Goal: Information Seeking & Learning: Check status

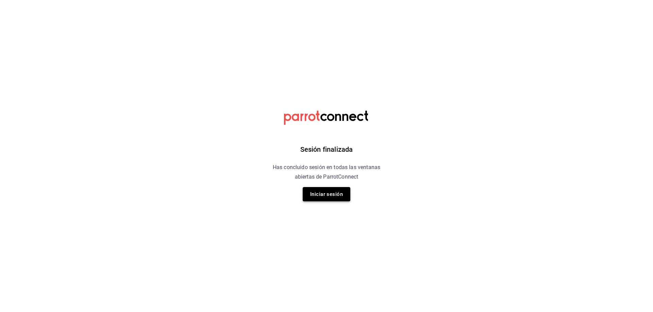
click at [333, 198] on button "Iniciar sesión" at bounding box center [327, 194] width 48 height 14
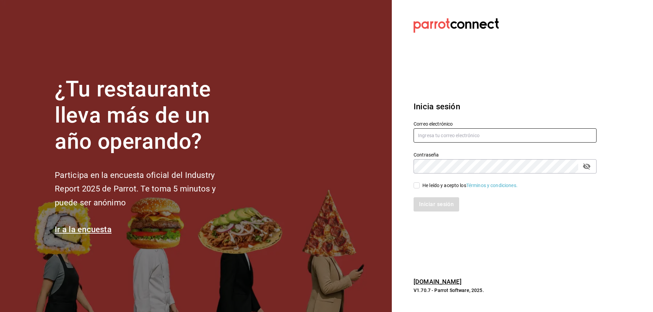
type input "estefania.tiberius@gmail.com"
click at [420, 188] on span "He leído y acepto los Términos y condiciones." at bounding box center [468, 185] width 98 height 7
click at [419, 188] on input "He leído y acepto los Términos y condiciones." at bounding box center [416, 186] width 6 height 6
checkbox input "true"
click at [437, 207] on button "Iniciar sesión" at bounding box center [436, 204] width 46 height 14
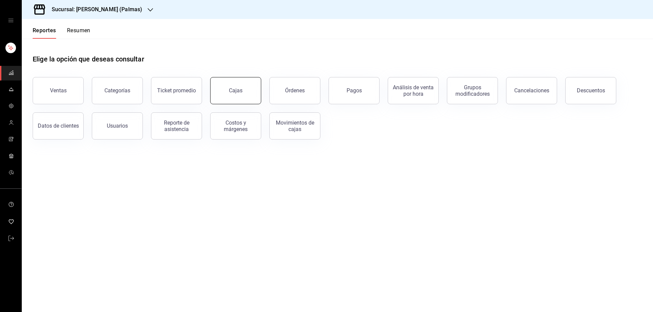
click at [227, 94] on link "Cajas" at bounding box center [235, 90] width 51 height 27
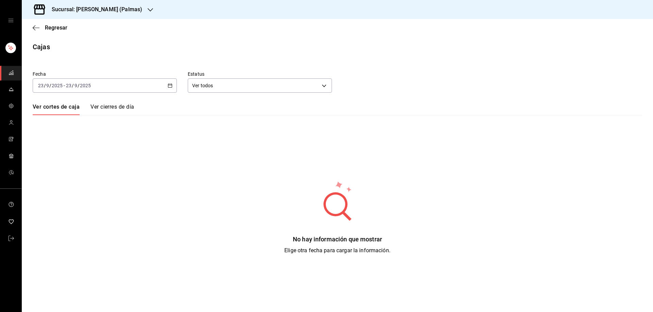
click at [148, 9] on icon "button" at bounding box center [150, 9] width 5 height 5
click at [125, 11] on div "Sucursal: [PERSON_NAME] (Palmas)" at bounding box center [91, 9] width 128 height 19
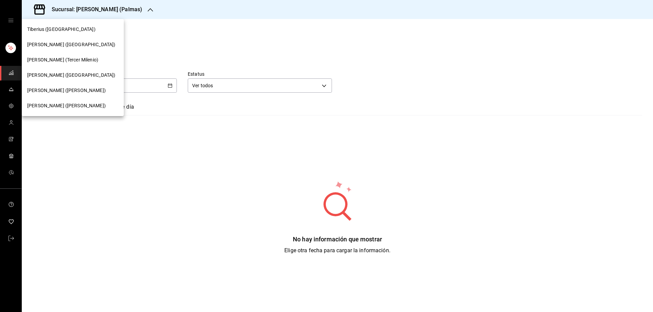
click at [68, 47] on span "[PERSON_NAME] ([GEOGRAPHIC_DATA])" at bounding box center [71, 44] width 88 height 7
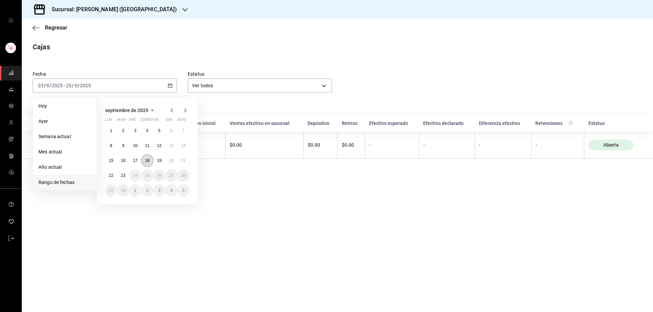
click at [150, 163] on button "18" at bounding box center [147, 161] width 12 height 12
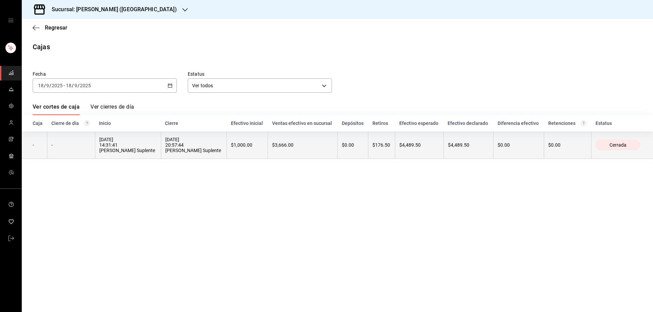
click at [123, 155] on th "[DATE] 14:31:41 [PERSON_NAME] Suplente" at bounding box center [128, 146] width 66 height 28
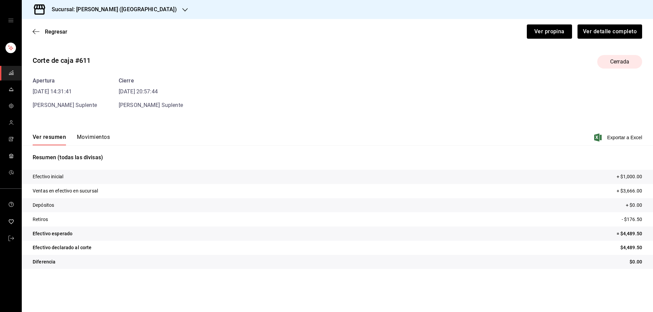
click at [99, 132] on div "Ver resumen Movimientos Exportar a Excel" at bounding box center [337, 136] width 631 height 20
click at [99, 136] on button "Movimientos" at bounding box center [93, 140] width 33 height 12
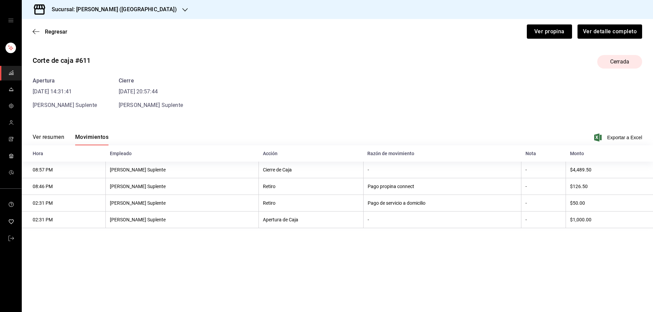
click at [146, 5] on div "Sucursal: [PERSON_NAME] ([GEOGRAPHIC_DATA])" at bounding box center [108, 9] width 163 height 19
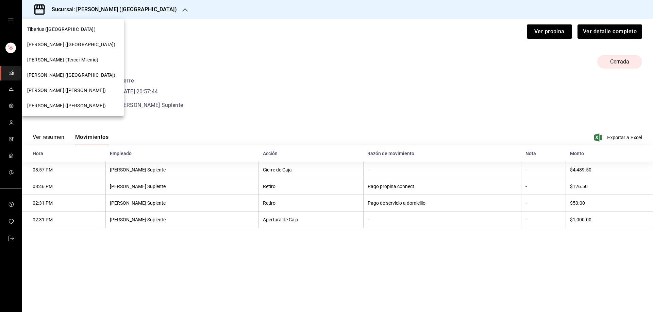
click at [65, 28] on span "Tiberius ([GEOGRAPHIC_DATA])" at bounding box center [61, 29] width 68 height 7
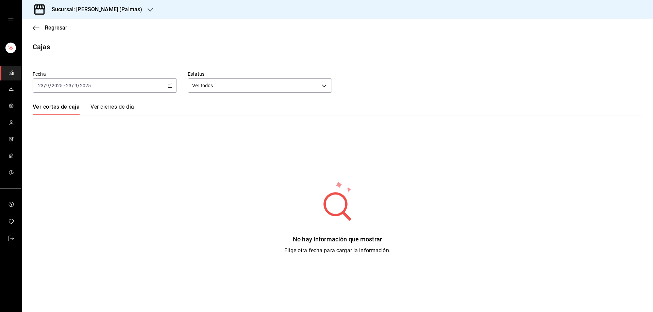
click at [173, 88] on div "[DATE] [DATE] - [DATE] [DATE]" at bounding box center [105, 86] width 144 height 14
click at [64, 184] on span "Rango de fechas" at bounding box center [64, 182] width 53 height 7
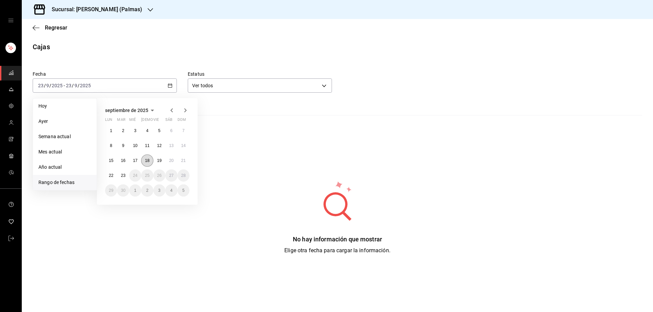
click at [147, 162] on abbr "18" at bounding box center [147, 160] width 4 height 5
click at [183, 160] on abbr "21" at bounding box center [183, 160] width 4 height 5
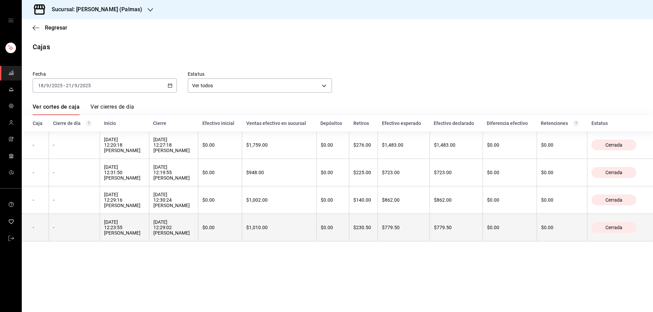
click at [79, 228] on div "-" at bounding box center [74, 227] width 42 height 5
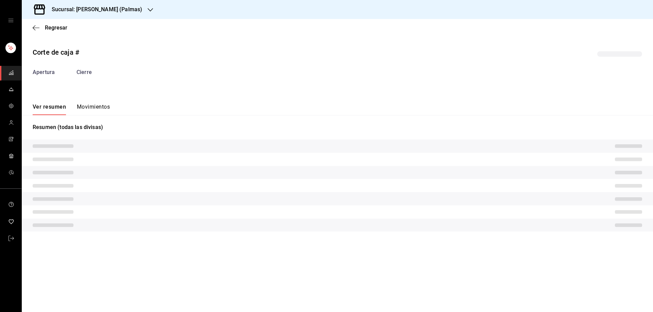
click at [97, 104] on div "Corte de caja # Apertura Cierre Ver resumen Movimientos Resumen (todas las divi…" at bounding box center [337, 141] width 631 height 198
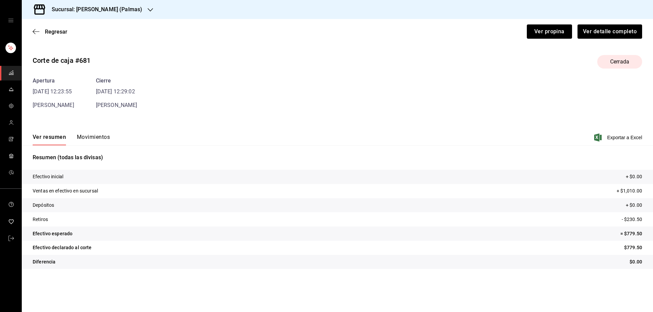
click at [103, 139] on button "Movimientos" at bounding box center [93, 140] width 33 height 12
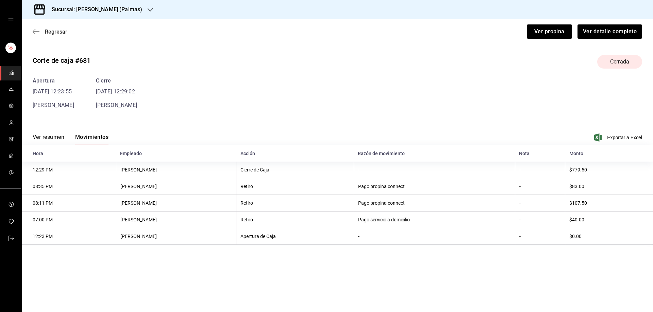
click at [33, 32] on icon "button" at bounding box center [34, 31] width 3 height 5
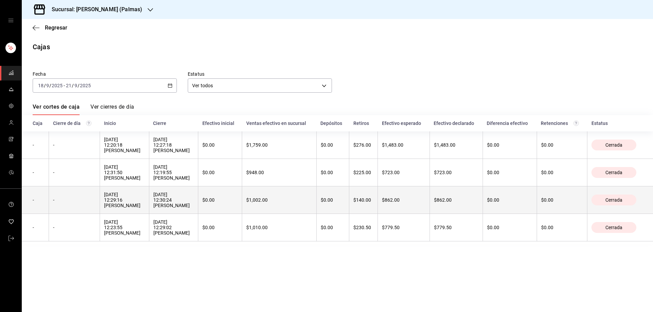
click at [78, 197] on th "-" at bounding box center [74, 201] width 51 height 28
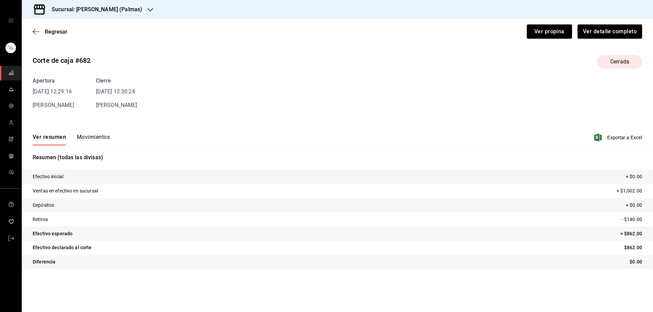
click at [98, 137] on button "Movimientos" at bounding box center [93, 140] width 33 height 12
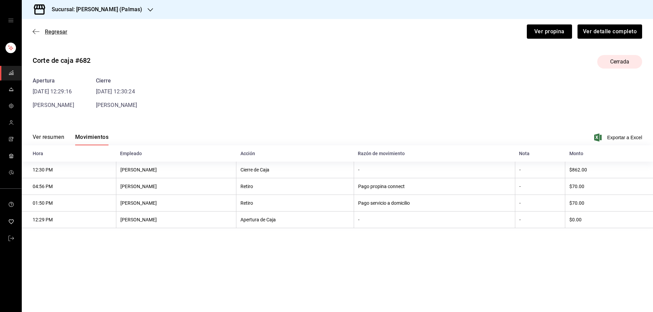
click at [36, 32] on icon "button" at bounding box center [36, 31] width 7 height 0
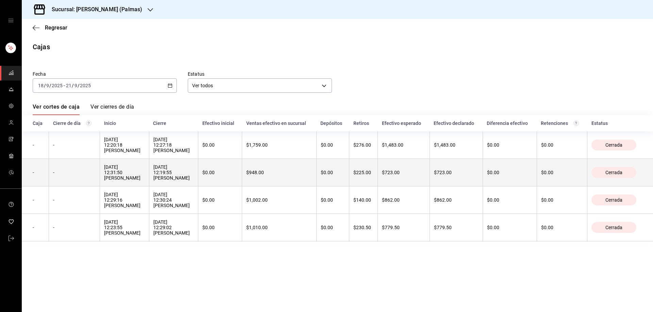
click at [108, 162] on th "[DATE] 12:31:50 [PERSON_NAME]" at bounding box center [124, 173] width 49 height 28
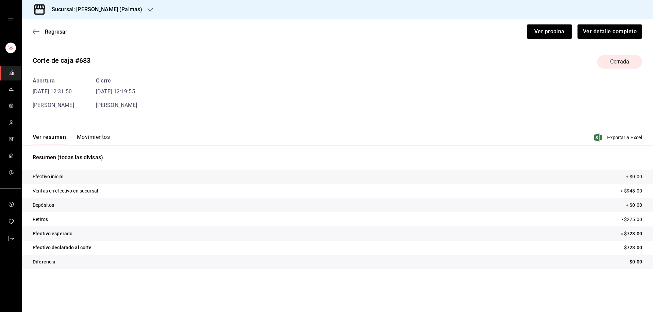
click at [95, 139] on button "Movimientos" at bounding box center [93, 140] width 33 height 12
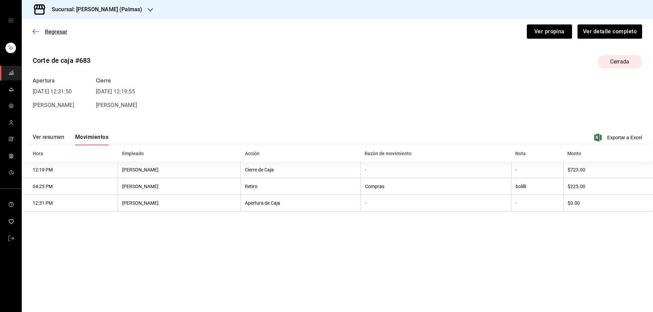
click at [37, 34] on icon "button" at bounding box center [36, 32] width 7 height 6
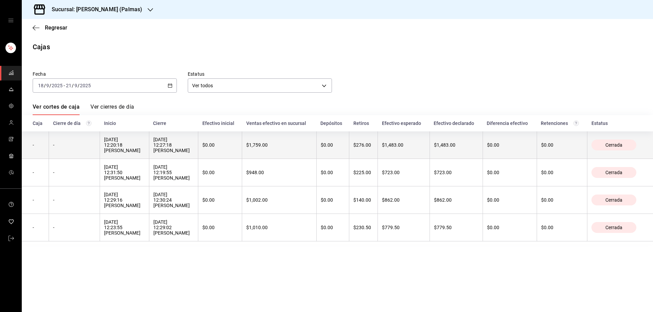
click at [112, 148] on div "[DATE] 12:20:18 [PERSON_NAME]" at bounding box center [124, 145] width 40 height 16
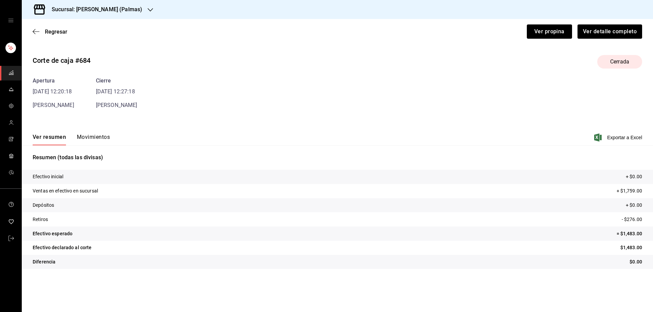
click at [100, 135] on button "Movimientos" at bounding box center [93, 140] width 33 height 12
